Goal: Task Accomplishment & Management: Use online tool/utility

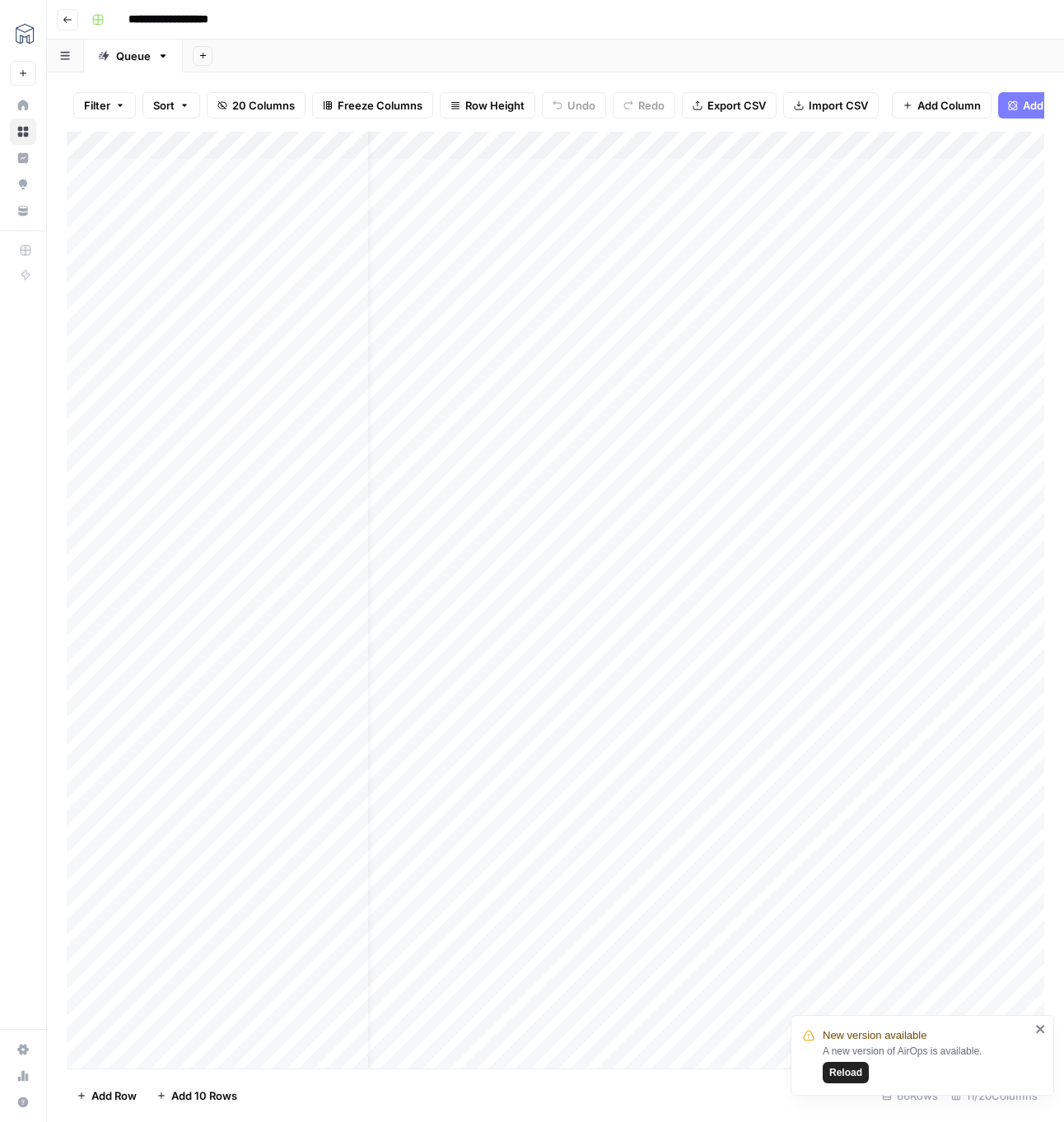
scroll to position [0, 34]
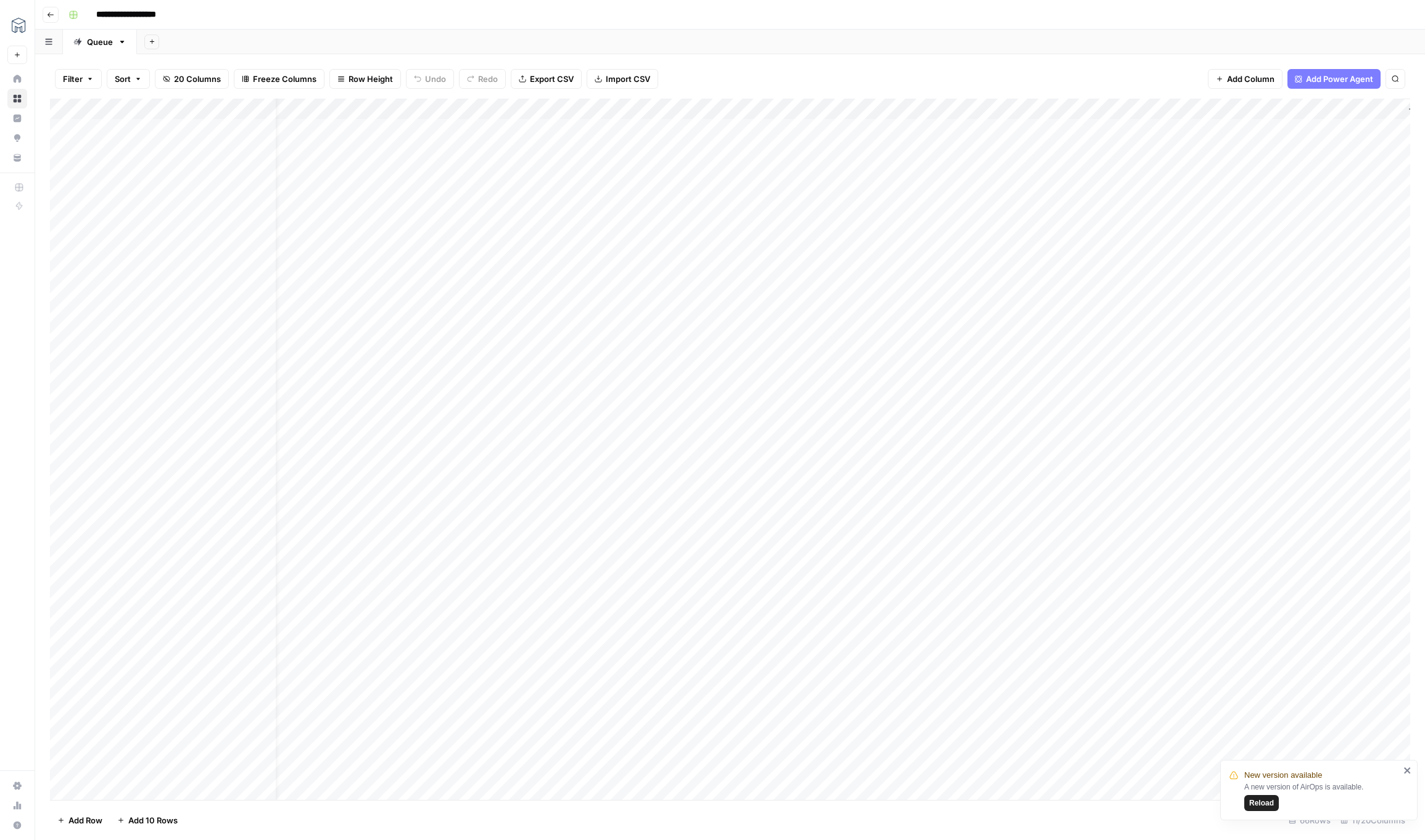
click at [796, 109] on div "Add Column" at bounding box center [730, 450] width 1360 height 702
click at [796, 227] on span "Edit Workflow" at bounding box center [1000, 230] width 108 height 12
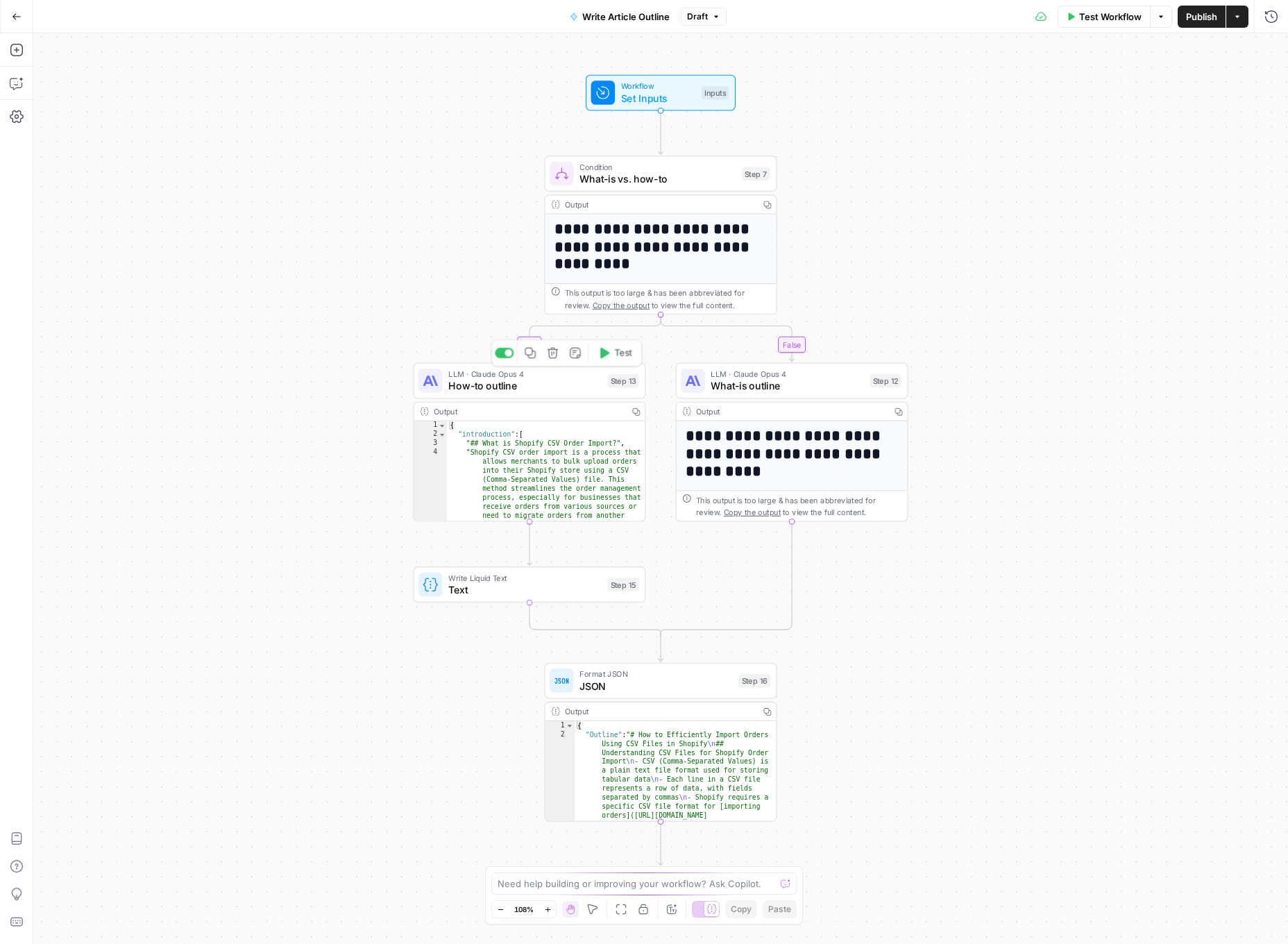
click at [555, 389] on span "How-to outline" at bounding box center [524, 386] width 152 height 15
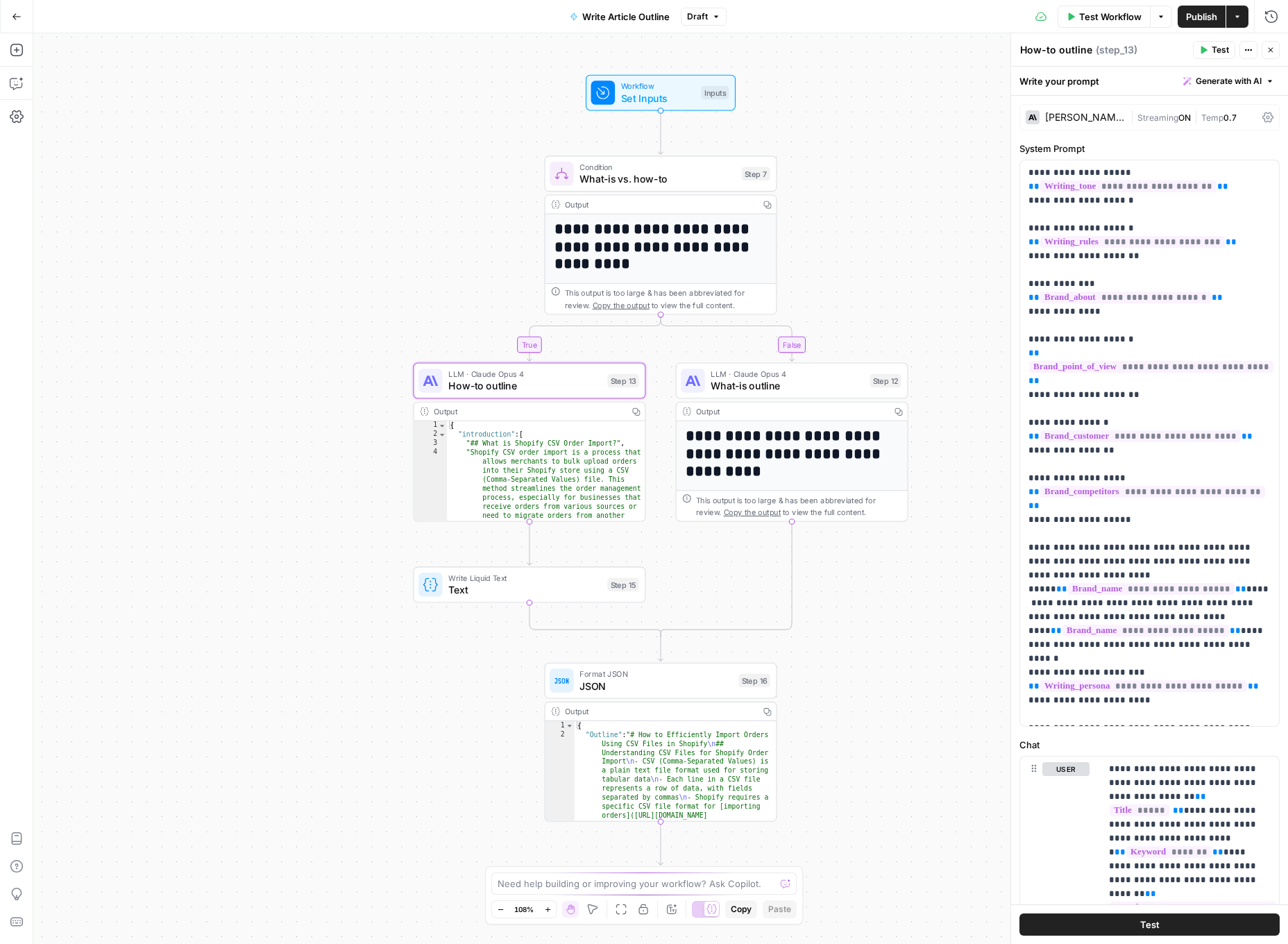
click at [1271, 116] on icon at bounding box center [1267, 117] width 11 height 11
